Goal: Task Accomplishment & Management: Manage account settings

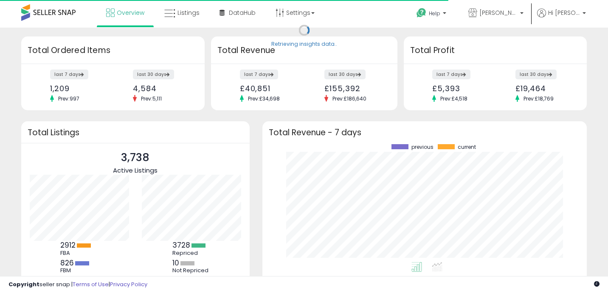
scroll to position [118, 307]
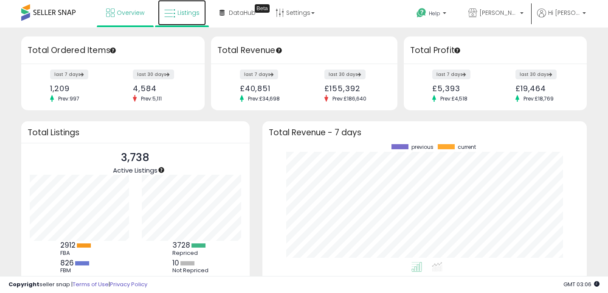
click at [181, 6] on link "Listings" at bounding box center [182, 12] width 48 height 25
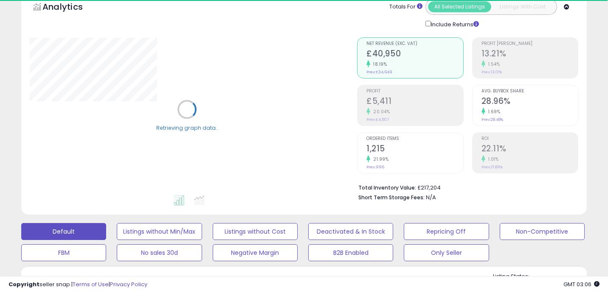
scroll to position [46, 0]
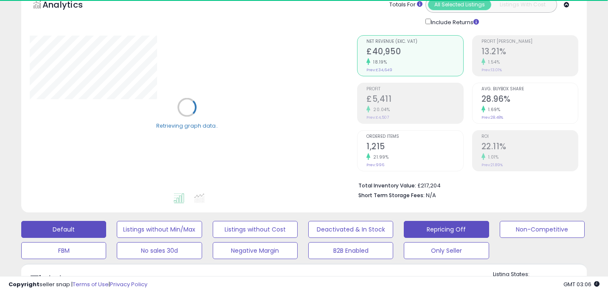
click at [446, 231] on button "Repricing Off" at bounding box center [446, 229] width 85 height 17
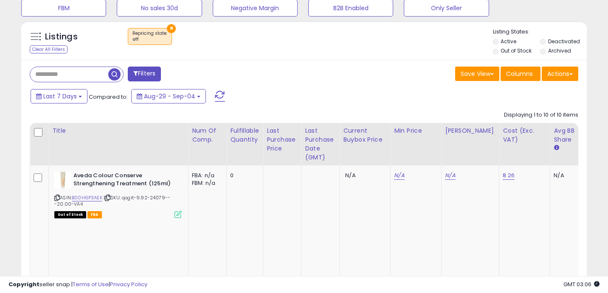
scroll to position [138, 0]
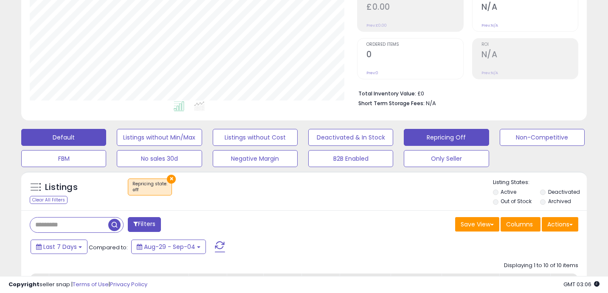
click at [28, 132] on button "Default" at bounding box center [63, 137] width 85 height 17
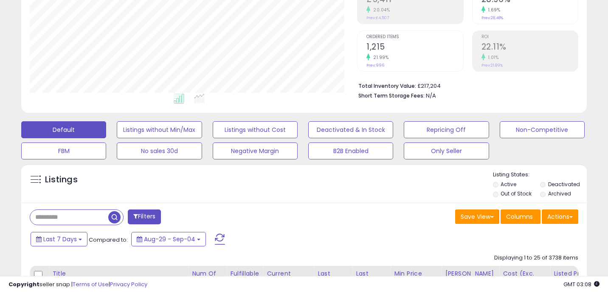
scroll to position [142, 0]
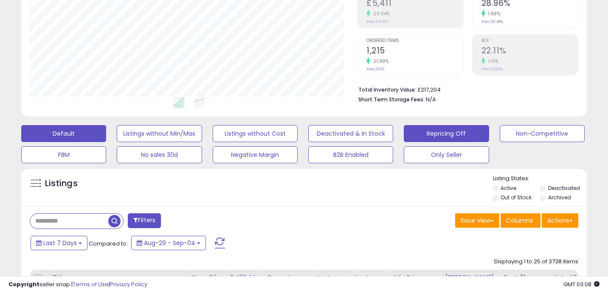
click at [462, 134] on button "Repricing Off" at bounding box center [446, 133] width 85 height 17
